Goal: Transaction & Acquisition: Purchase product/service

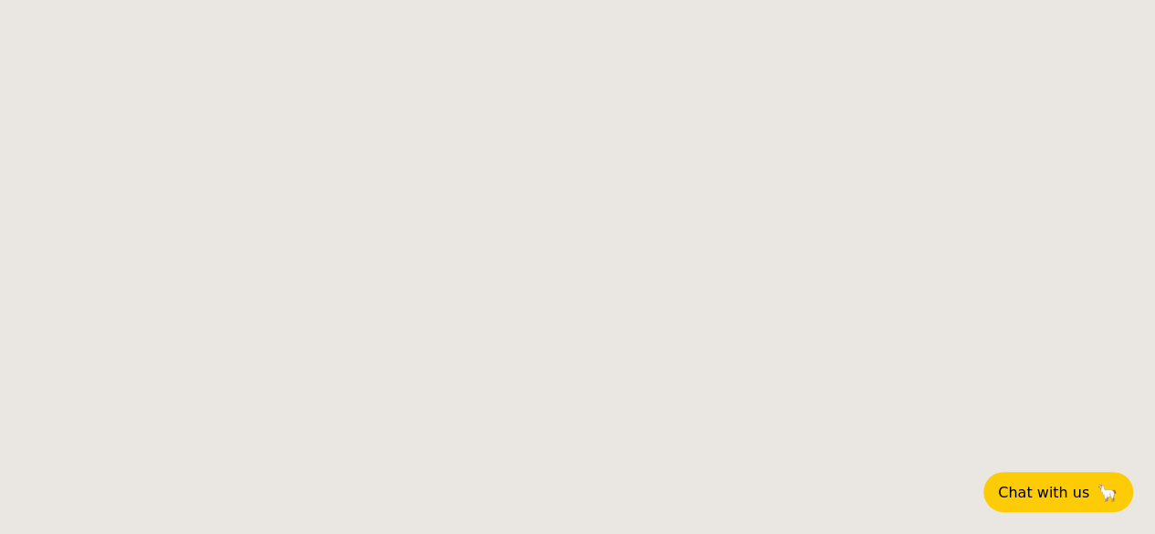
select select
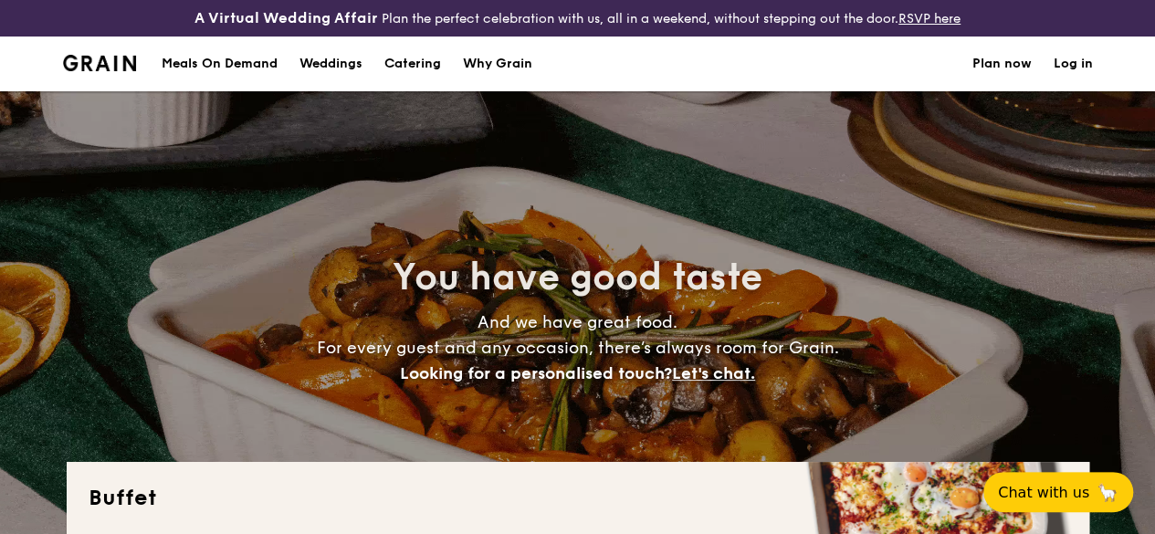
click at [415, 74] on h1 "Catering" at bounding box center [412, 64] width 57 height 55
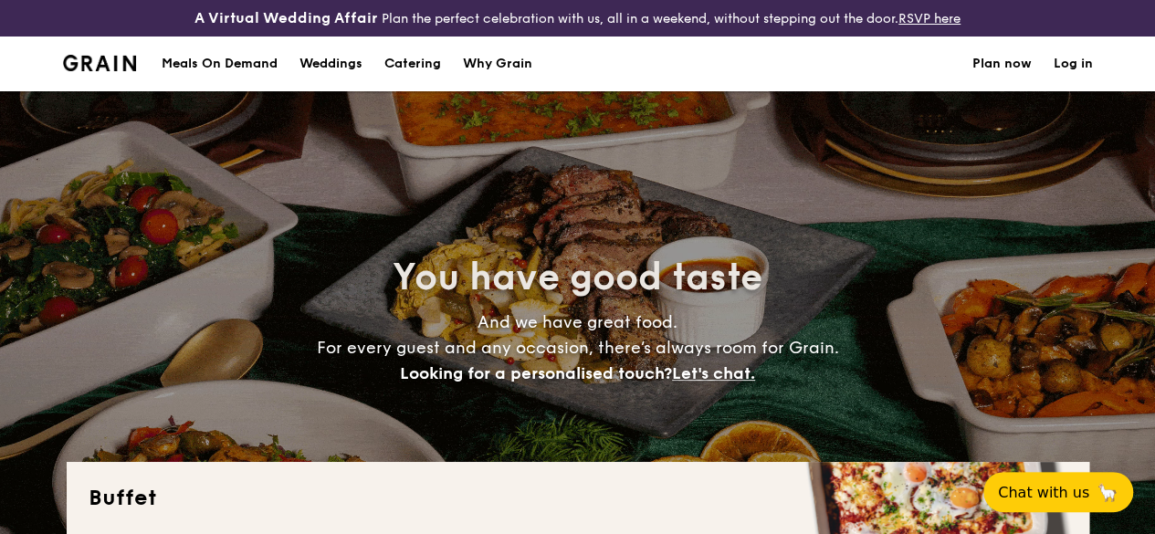
click at [415, 83] on h1 "Catering" at bounding box center [412, 64] width 57 height 55
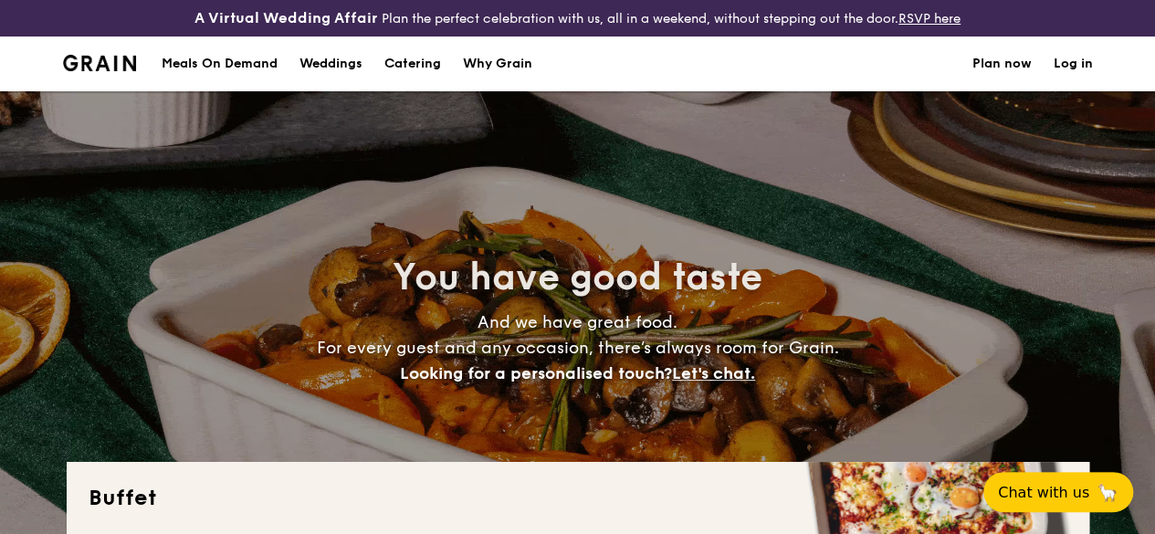
click at [407, 78] on h1 "Catering" at bounding box center [412, 64] width 57 height 55
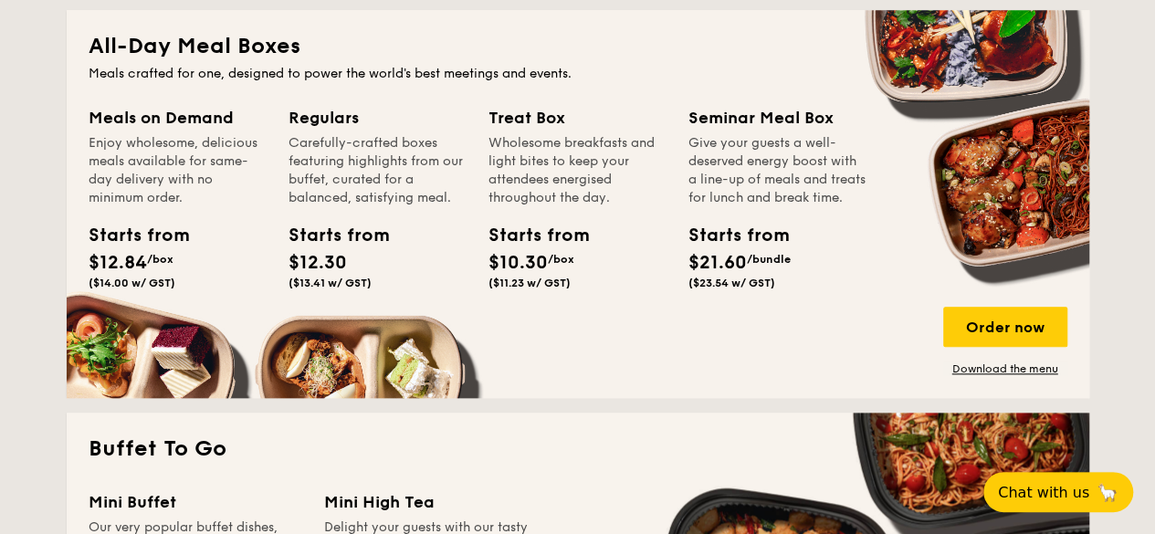
scroll to position [1004, 0]
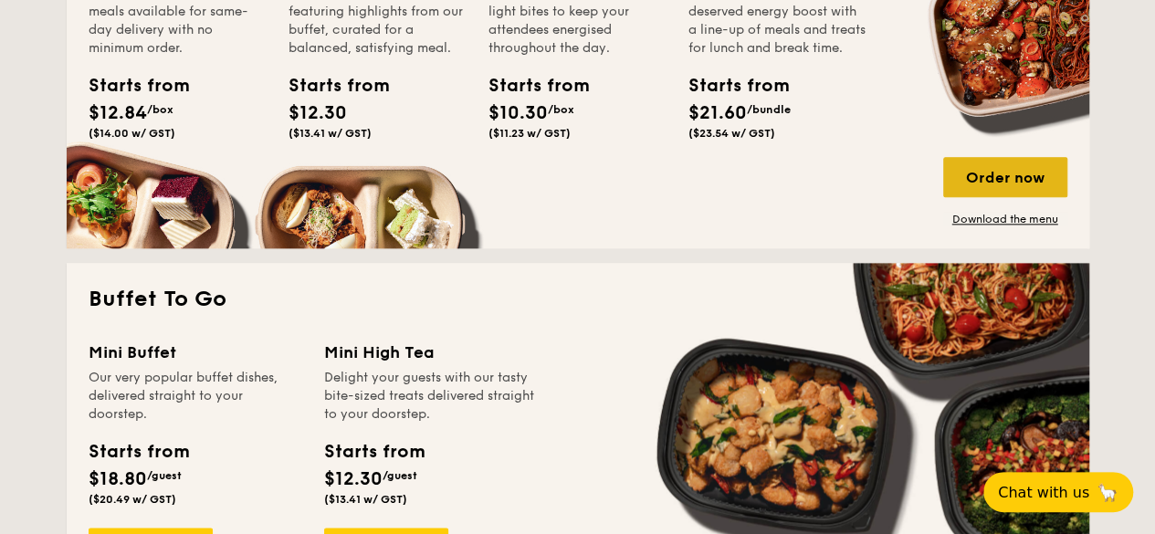
click at [1001, 189] on div "Order now" at bounding box center [1005, 177] width 124 height 40
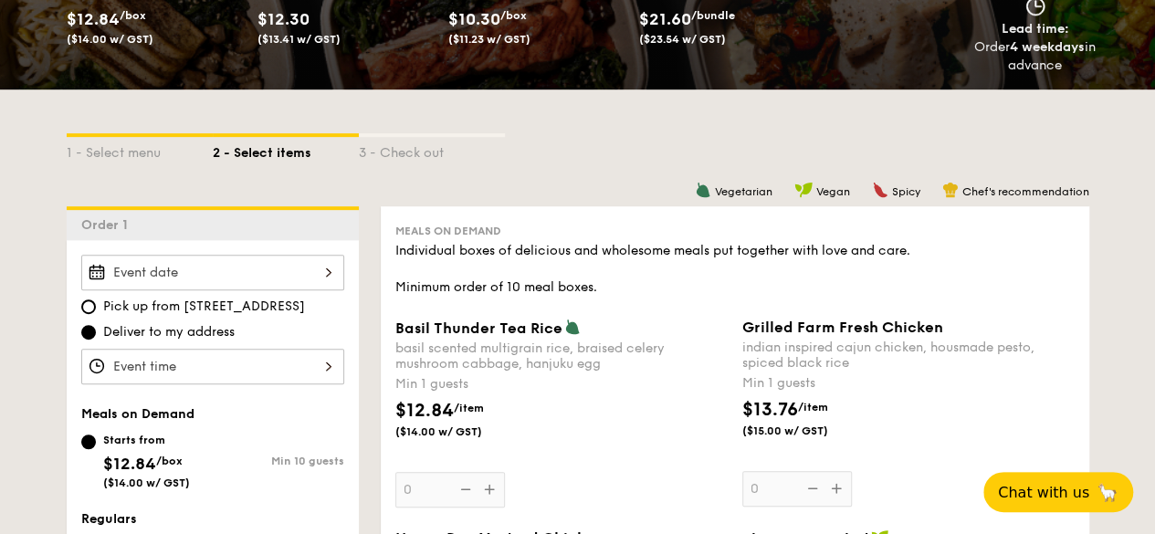
scroll to position [457, 0]
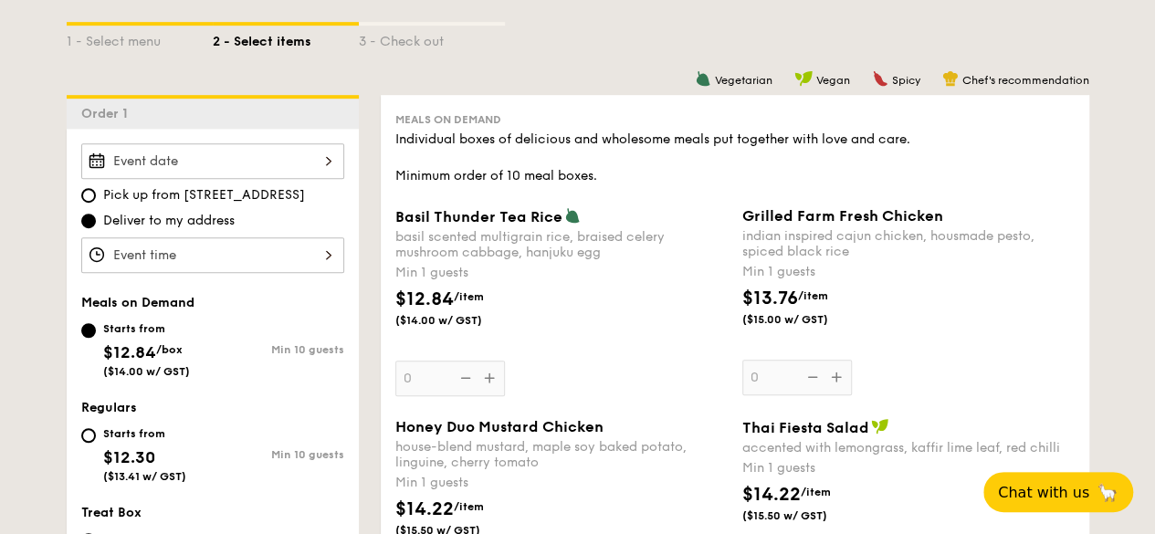
click at [309, 286] on div "Pick up from [STREET_ADDRESS] Deliver to my address Meals on Demand Starts from…" at bounding box center [213, 480] width 292 height 703
click at [314, 273] on div at bounding box center [212, 255] width 263 height 36
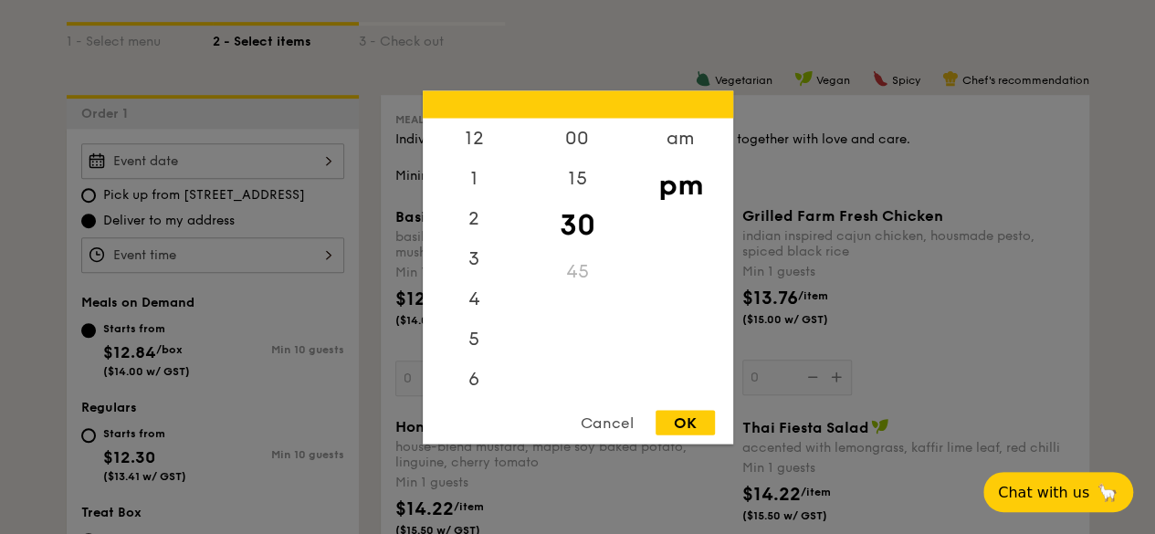
scroll to position [80, 0]
click at [310, 271] on div at bounding box center [577, 267] width 1155 height 534
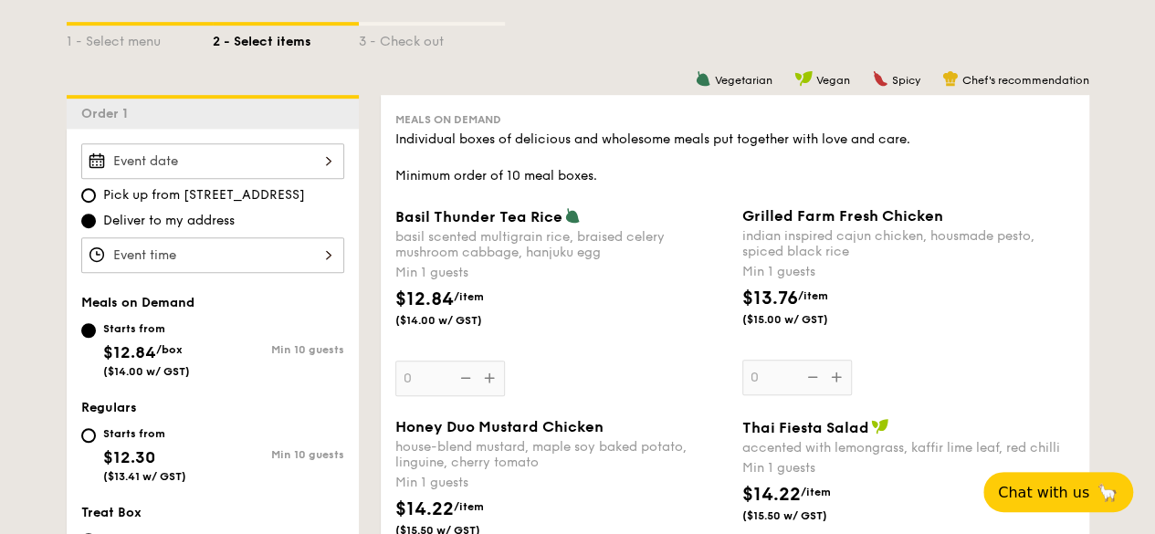
click at [316, 179] on div at bounding box center [212, 161] width 263 height 36
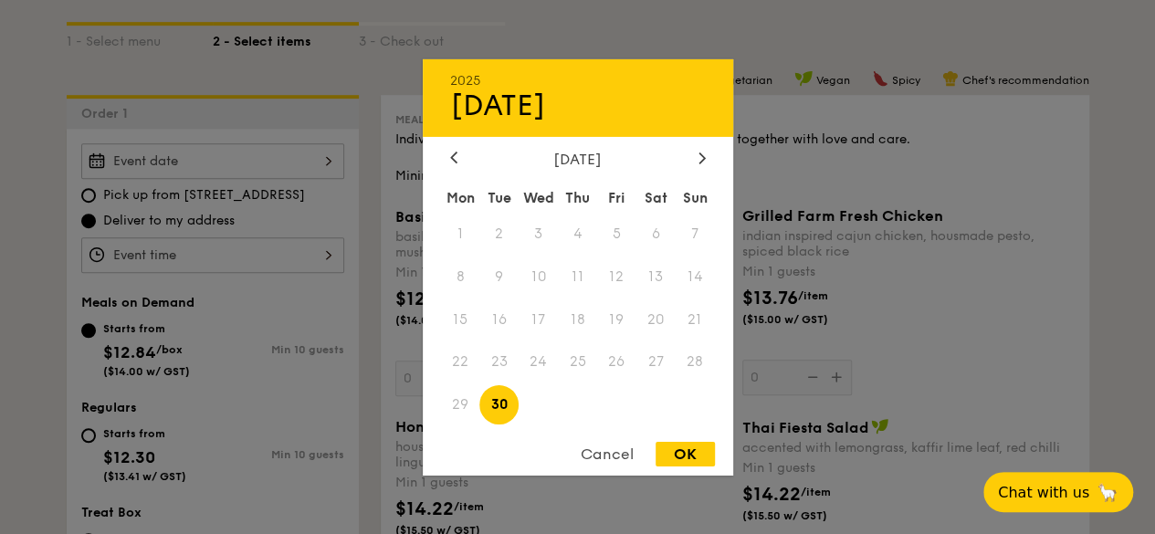
click at [683, 453] on div "OK" at bounding box center [685, 454] width 59 height 25
type input "[DATE]"
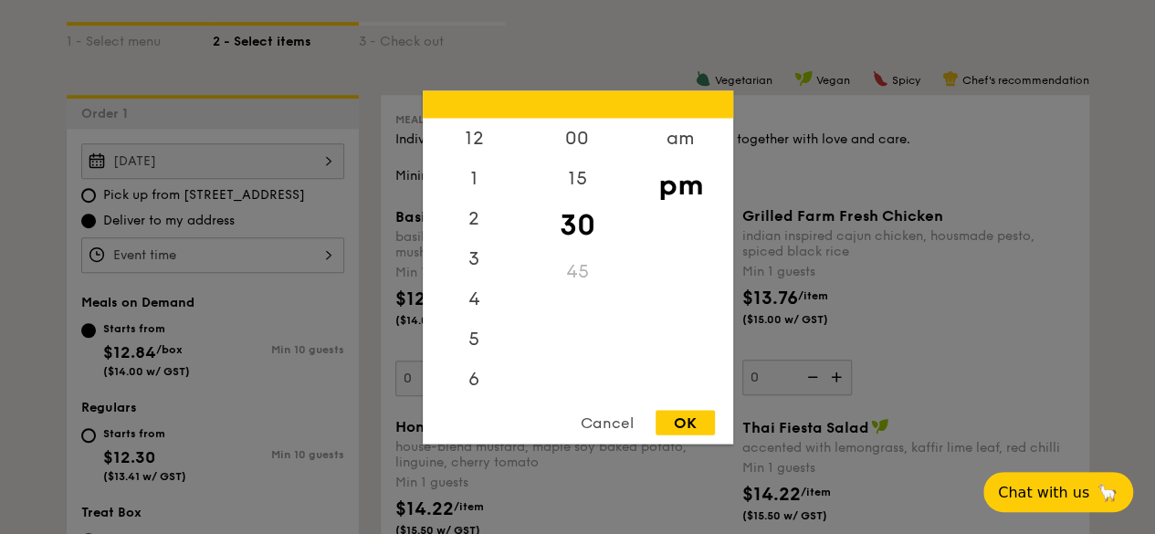
click at [261, 273] on div "12 1 2 3 4 5 6 7 8 9 10 11 00 15 30 45 am pm Cancel OK" at bounding box center [212, 255] width 263 height 36
click at [471, 195] on div "1" at bounding box center [474, 184] width 103 height 53
click at [678, 415] on div "OK" at bounding box center [685, 422] width 59 height 25
type input "1:30PM"
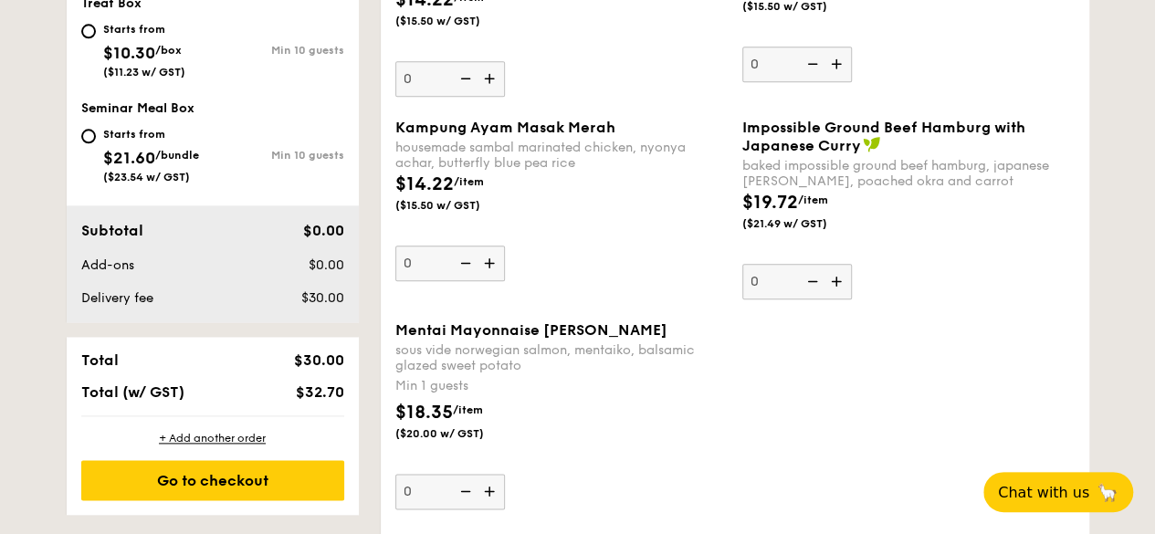
scroll to position [1096, 0]
